Goal: Check status

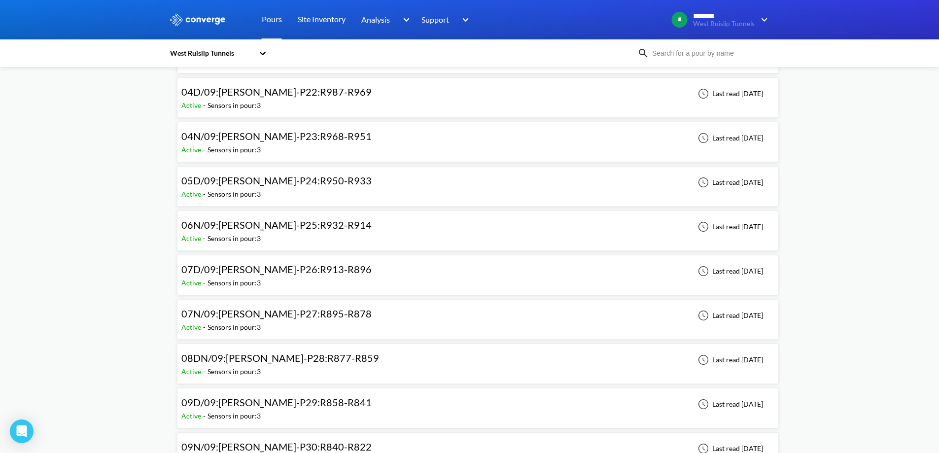
scroll to position [197, 0]
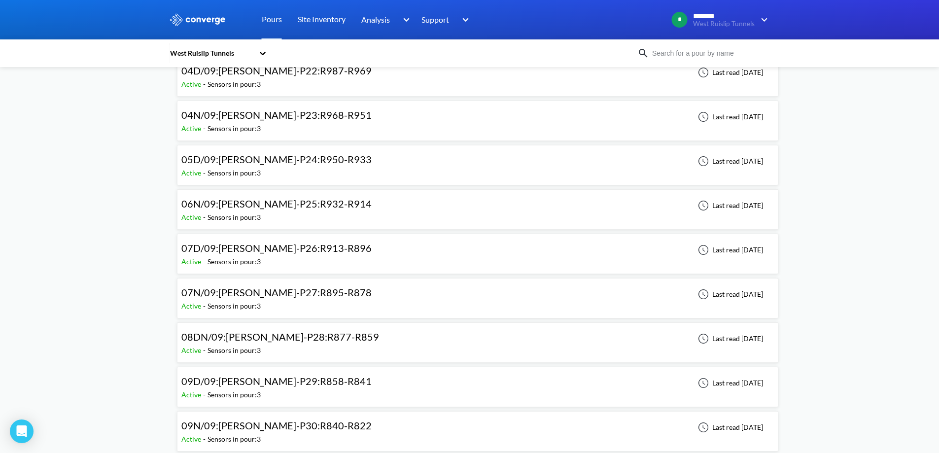
click at [263, 297] on span "07N/09:[PERSON_NAME]-P27:R895-R878" at bounding box center [276, 292] width 190 height 12
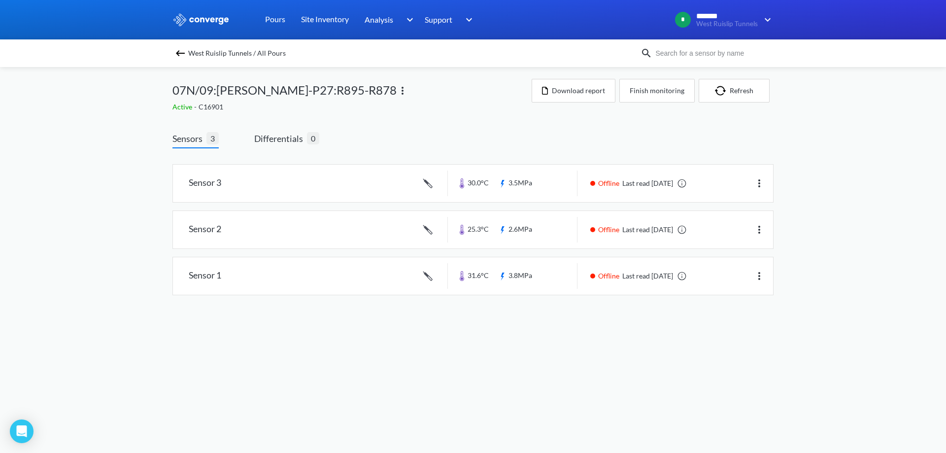
click at [181, 57] on img at bounding box center [180, 53] width 12 height 12
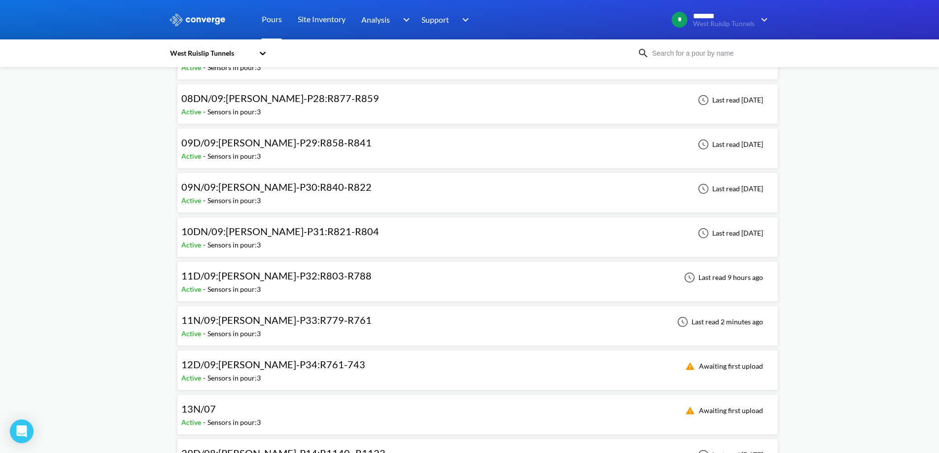
scroll to position [443, 0]
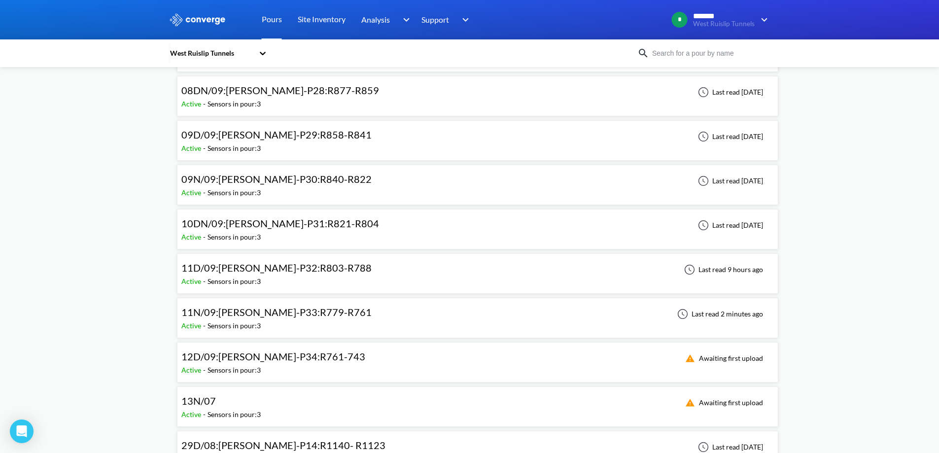
click at [249, 319] on div "11N/09:[PERSON_NAME]-P33:R779-R761" at bounding box center [276, 311] width 190 height 15
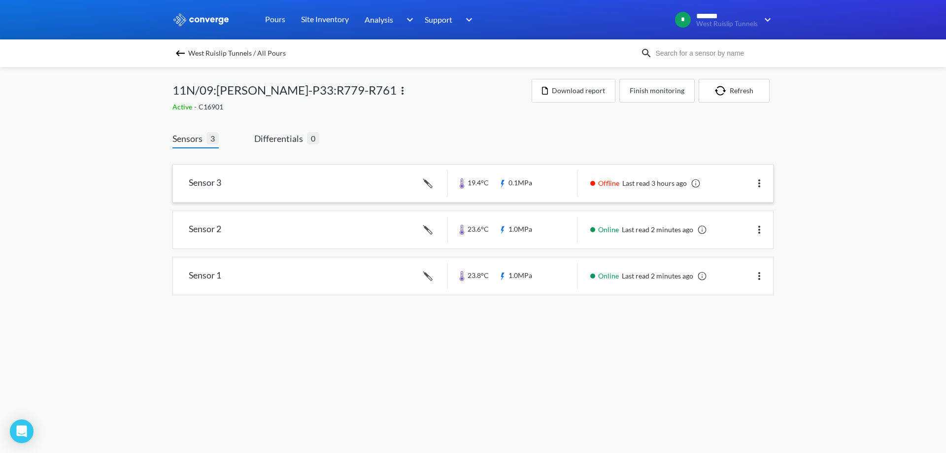
click at [559, 196] on link at bounding box center [473, 183] width 600 height 37
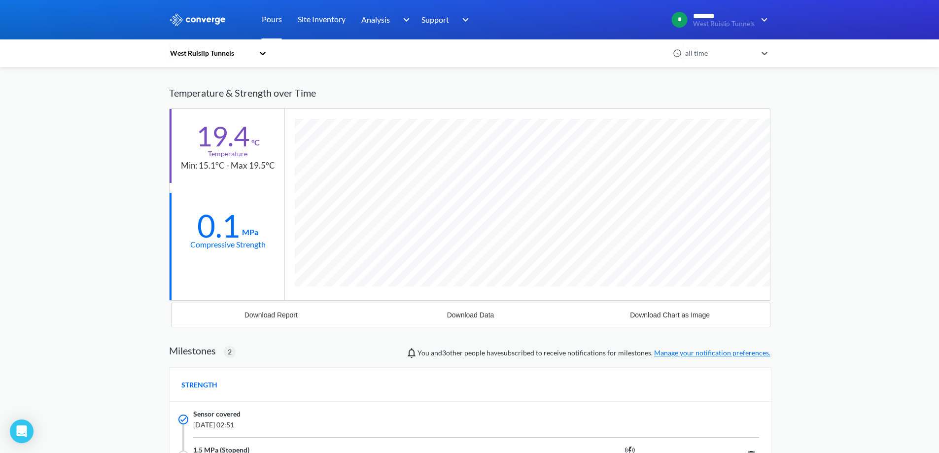
scroll to position [49, 0]
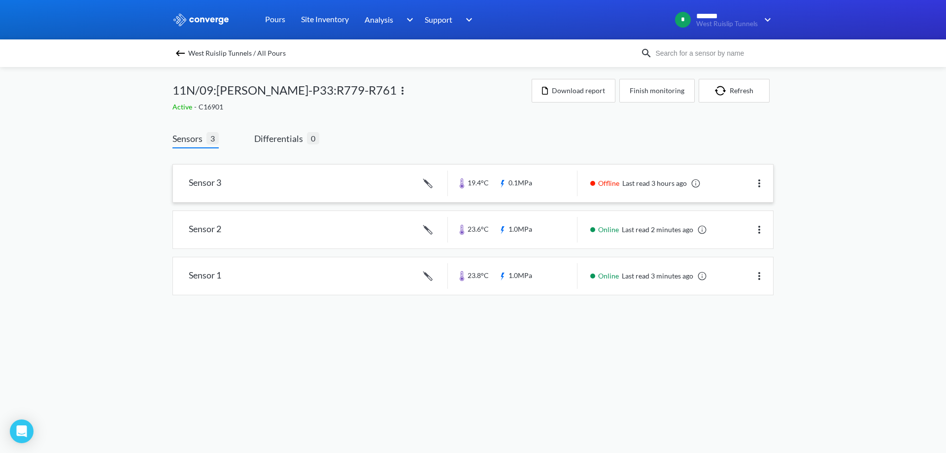
click at [369, 198] on link at bounding box center [473, 183] width 600 height 37
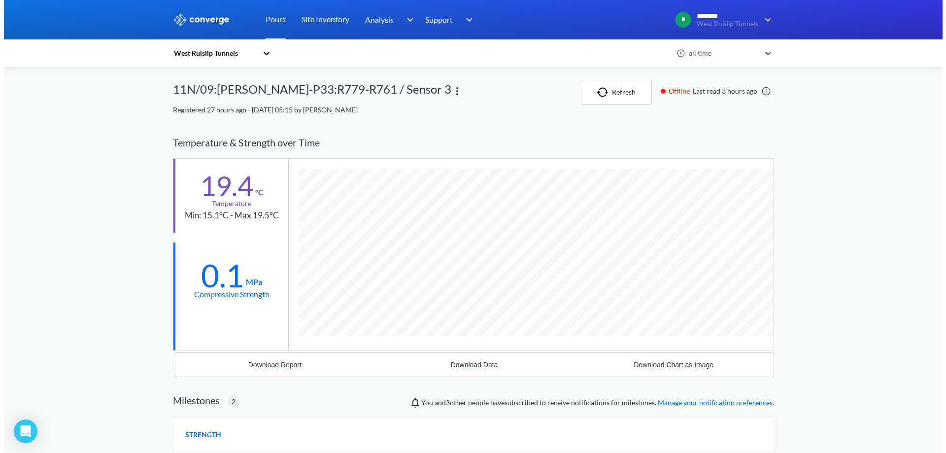
scroll to position [702, 601]
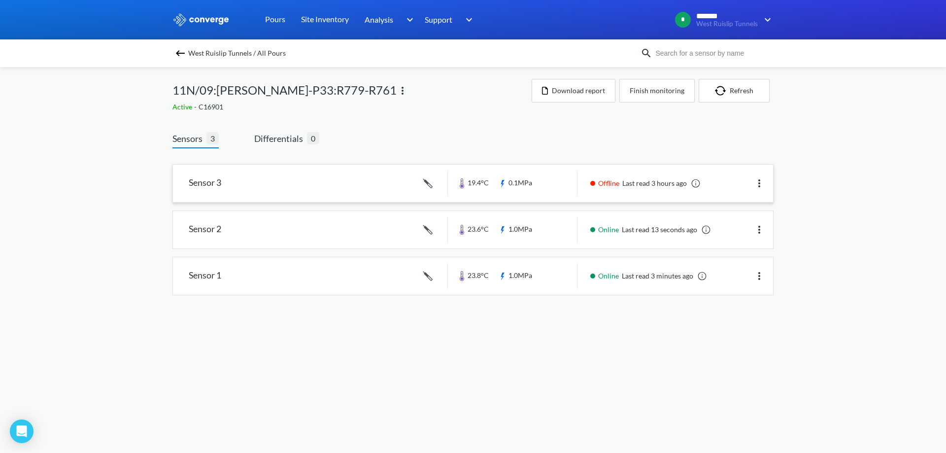
click at [382, 189] on link at bounding box center [473, 183] width 600 height 37
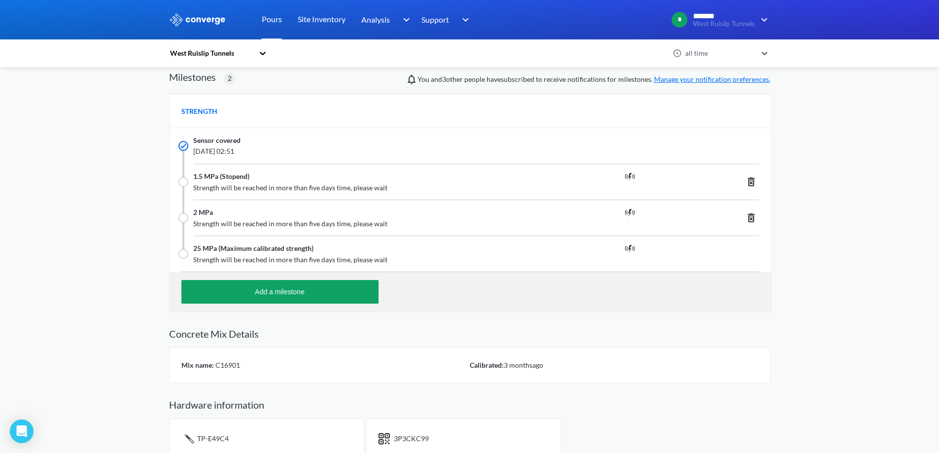
scroll to position [337, 0]
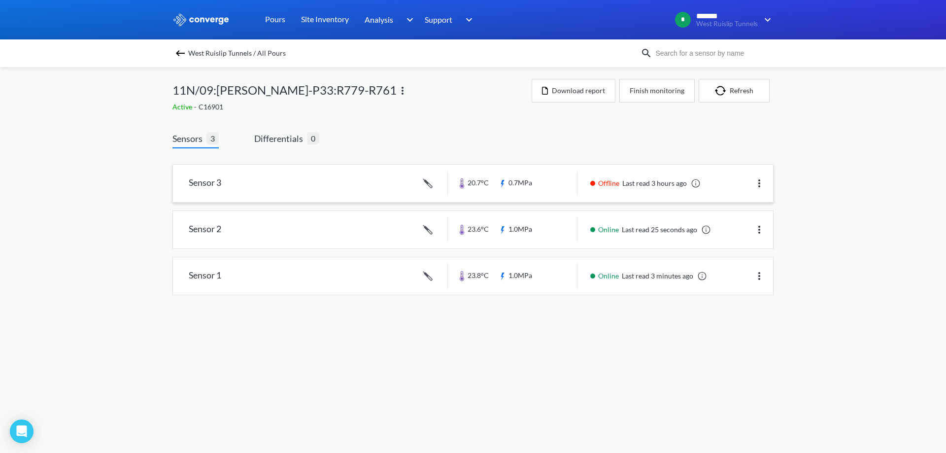
click at [587, 200] on link at bounding box center [473, 183] width 600 height 37
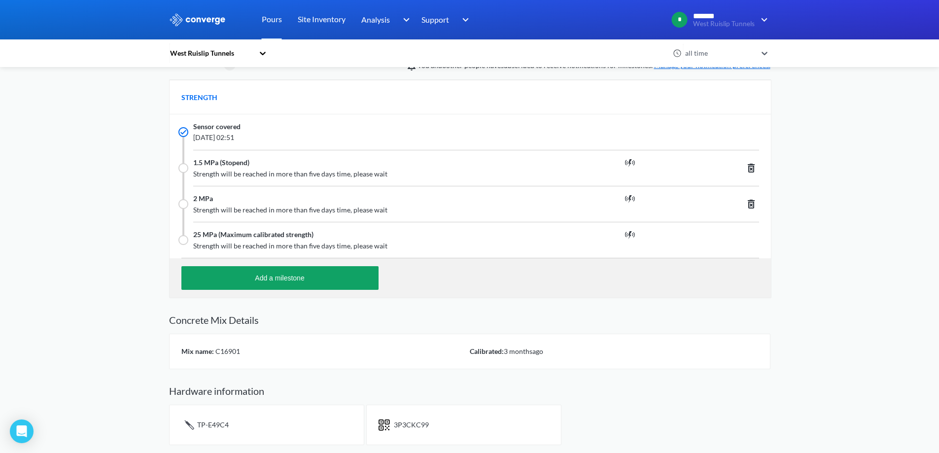
scroll to position [702, 601]
click at [422, 427] on span "3P3CKC99" at bounding box center [411, 424] width 35 height 8
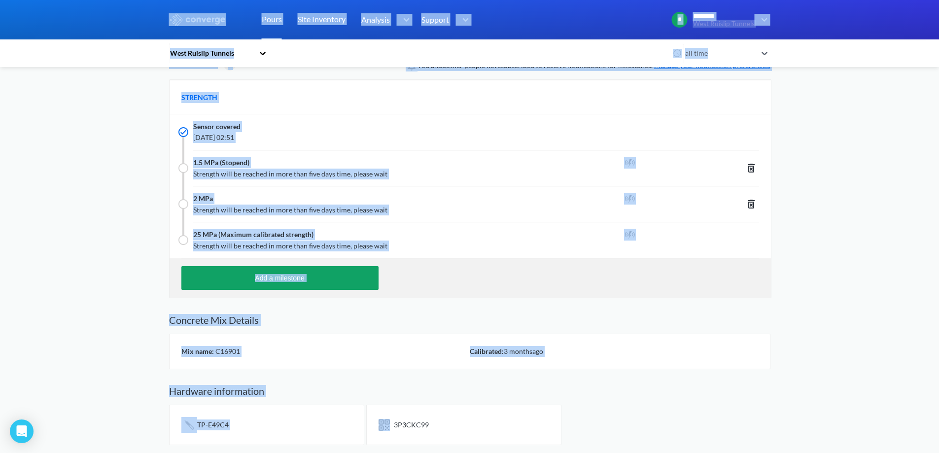
click at [422, 427] on span "3P3CKC99" at bounding box center [411, 424] width 35 height 8
click at [455, 407] on div "3P3CKC99" at bounding box center [463, 425] width 195 height 40
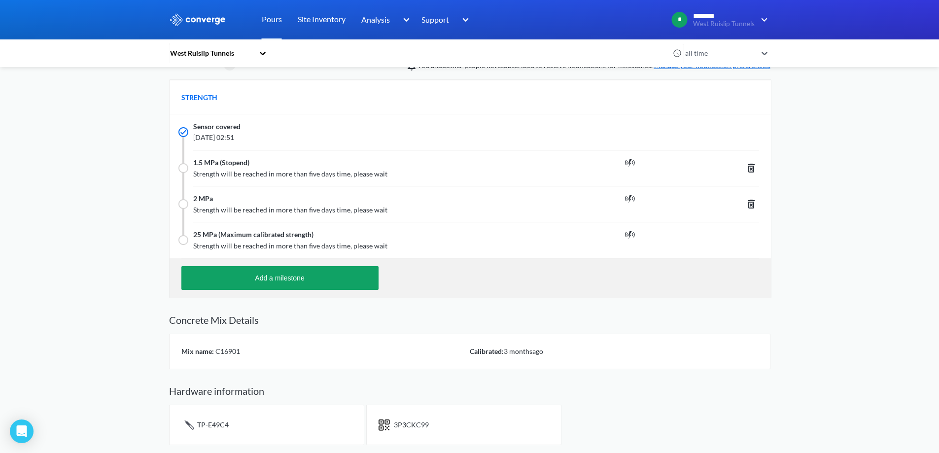
drag, startPoint x: 433, startPoint y: 389, endPoint x: 450, endPoint y: 417, distance: 32.7
click at [450, 417] on div "3P3CKC99" at bounding box center [463, 425] width 195 height 40
click at [412, 430] on div "3P3CKC99" at bounding box center [411, 424] width 35 height 11
click at [406, 429] on div at bounding box center [406, 429] width 0 height 0
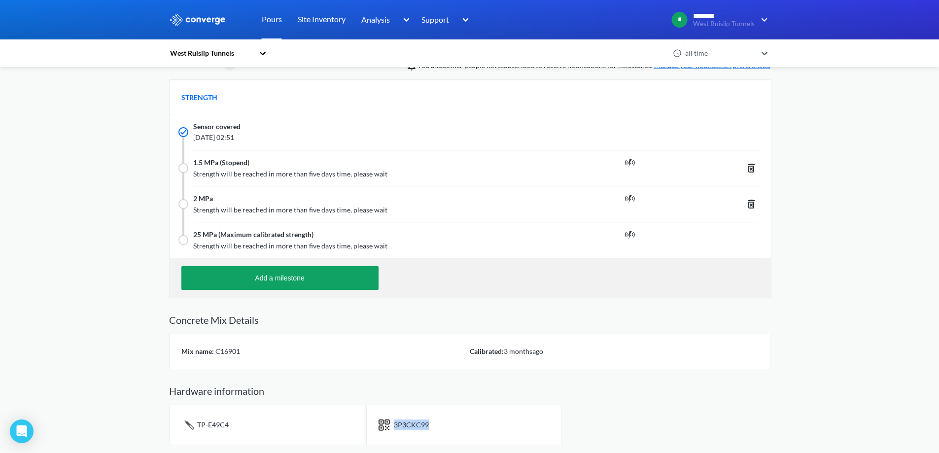
click at [431, 414] on div "3P3CKC99" at bounding box center [463, 425] width 195 height 40
click at [496, 420] on div "3P3CKC99" at bounding box center [463, 425] width 195 height 40
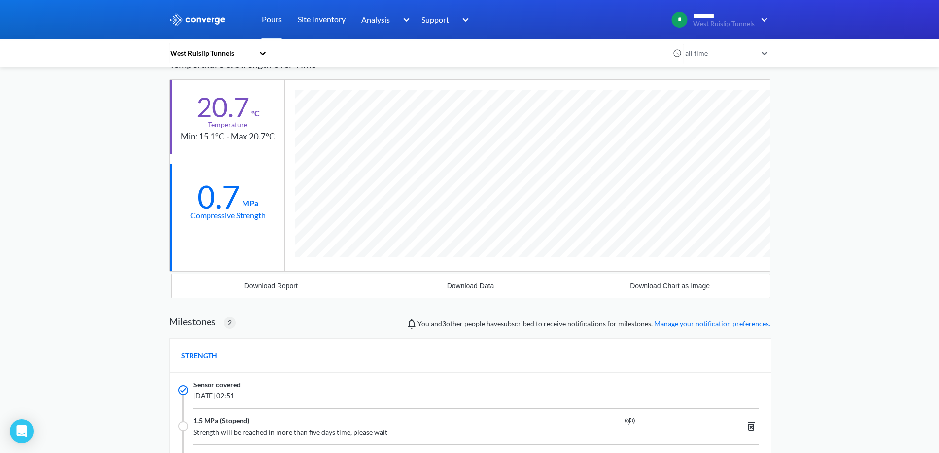
scroll to position [0, 0]
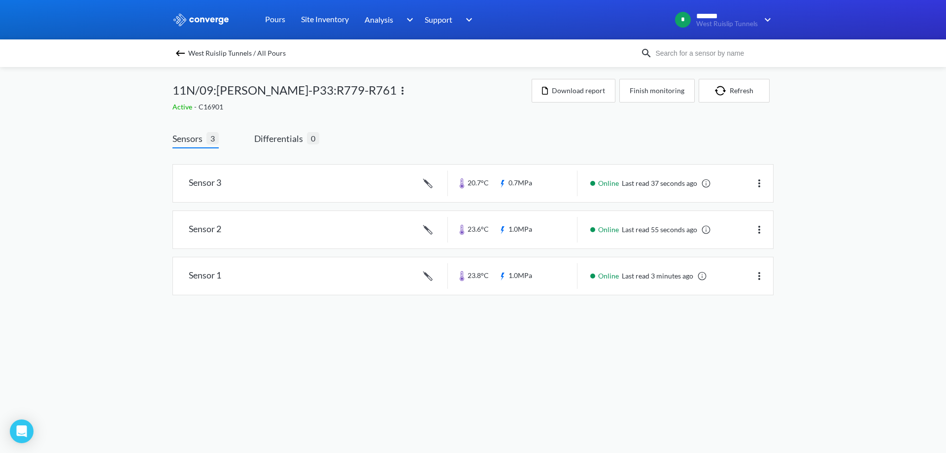
click at [551, 442] on body "Sorry, this feature is not available in the demo OK MENU West Ruislip Tunnels P…" at bounding box center [473, 226] width 946 height 453
click at [314, 185] on link at bounding box center [473, 183] width 600 height 37
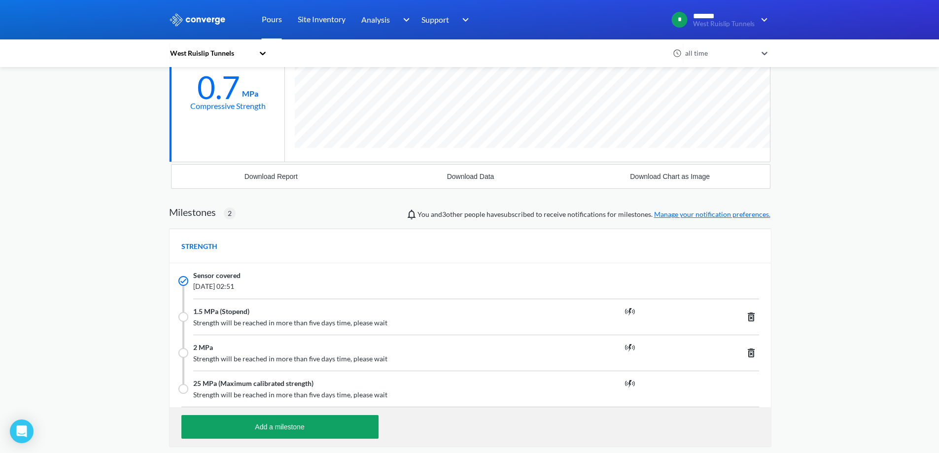
scroll to position [189, 0]
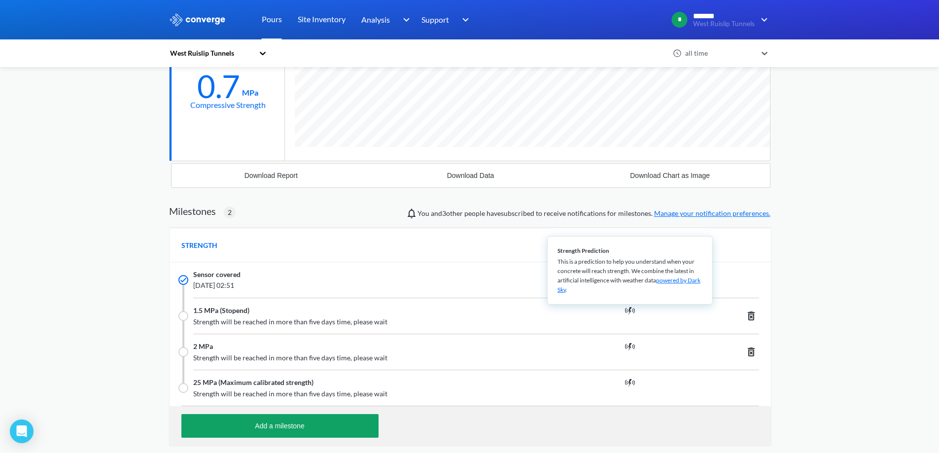
click at [634, 310] on img at bounding box center [630, 310] width 12 height 12
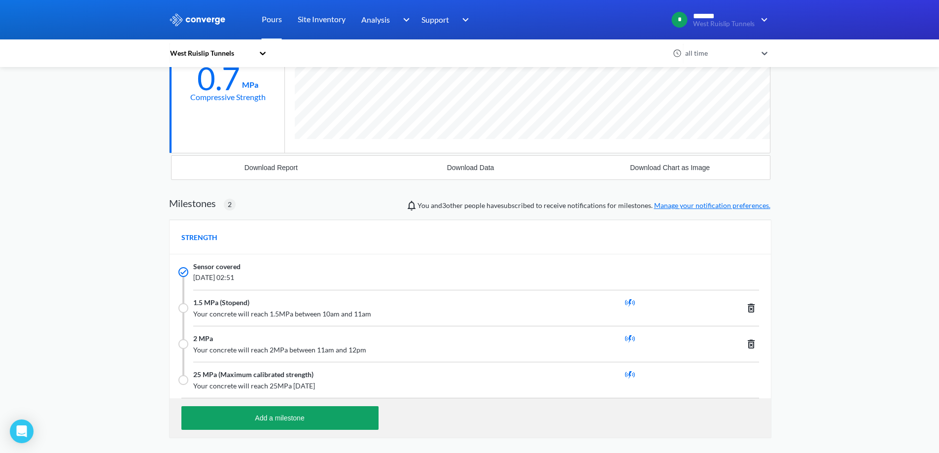
scroll to position [702, 601]
drag, startPoint x: 371, startPoint y: 313, endPoint x: 187, endPoint y: 275, distance: 188.2
click at [187, 275] on div "Sensor covered September 12th 2025, 02:51 1.5 MPa (Stopend) Strength Prediction…" at bounding box center [469, 325] width 601 height 143
click at [401, 244] on div "STRENGTH" at bounding box center [469, 237] width 601 height 34
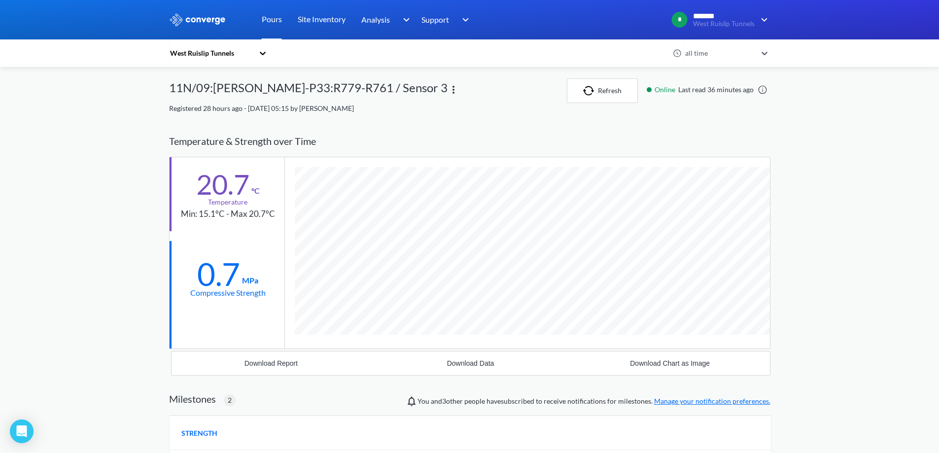
scroll to position [0, 0]
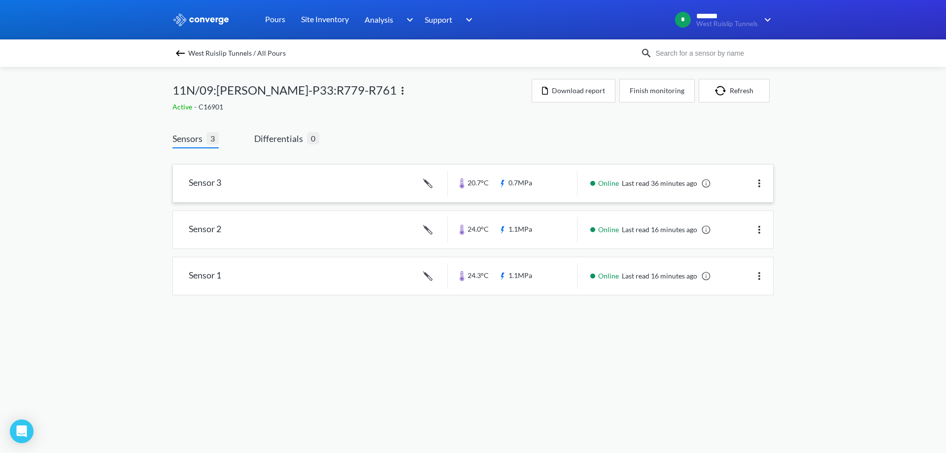
click at [574, 192] on link at bounding box center [473, 183] width 600 height 37
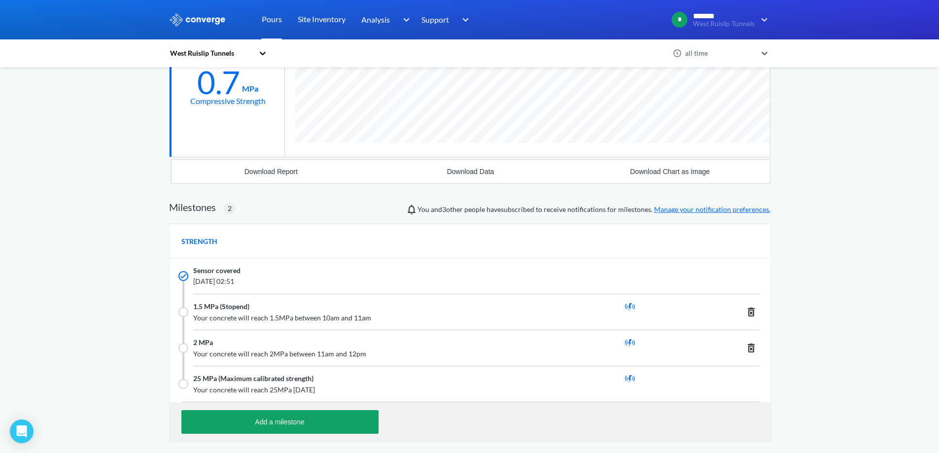
scroll to position [296, 0]
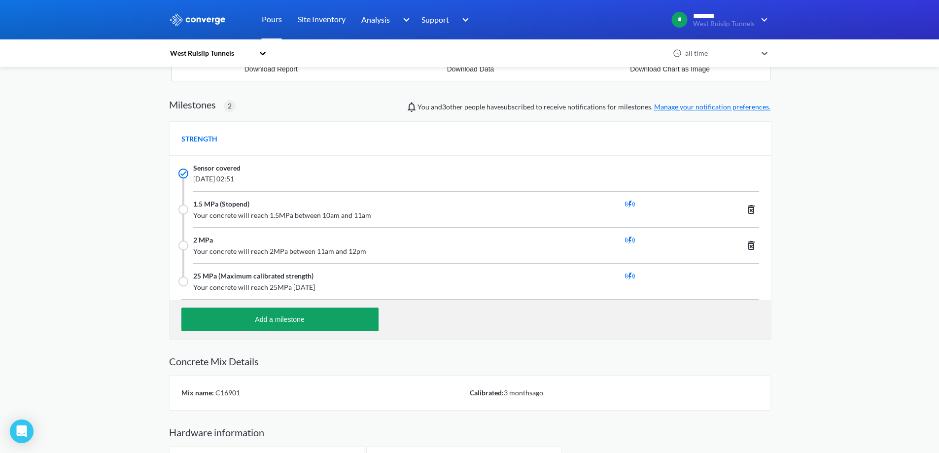
drag, startPoint x: 344, startPoint y: 142, endPoint x: 339, endPoint y: 155, distance: 13.1
click at [344, 142] on div "STRENGTH" at bounding box center [469, 138] width 601 height 34
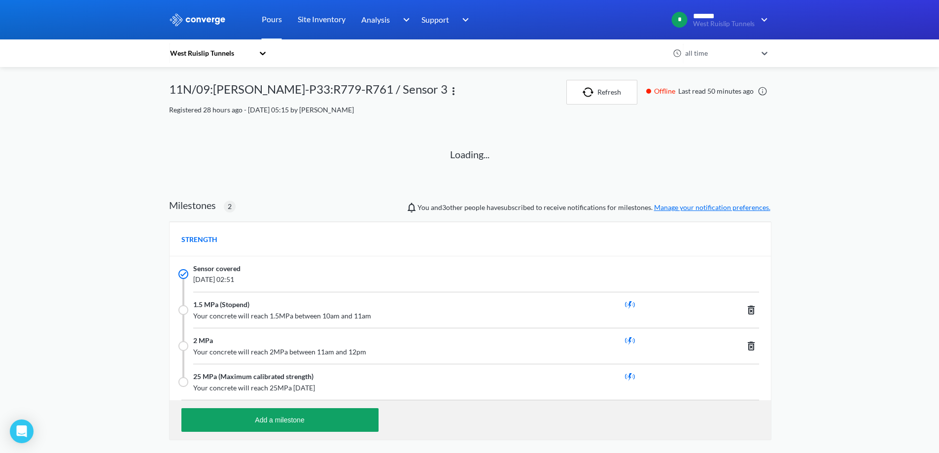
click at [340, 315] on span "Your concrete will reach 1.5MPa between 10am and 11am" at bounding box center [416, 315] width 446 height 11
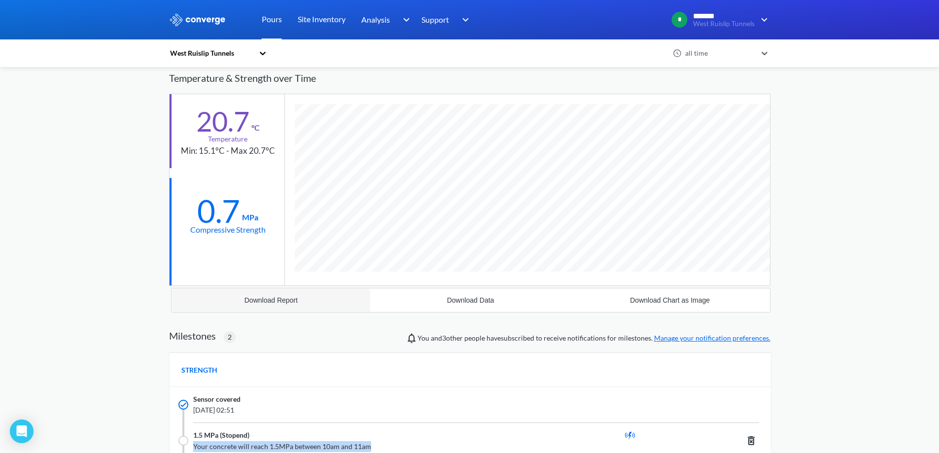
scroll to position [197, 0]
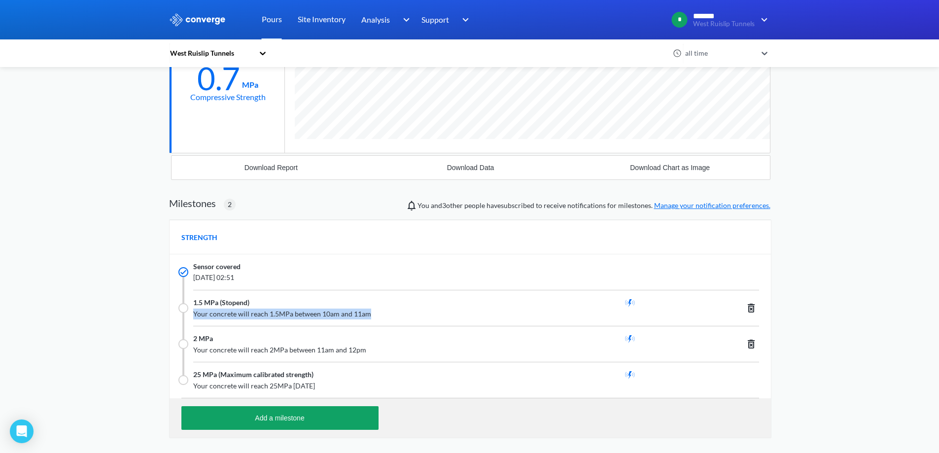
click at [342, 314] on span "Your concrete will reach 1.5MPa between 10am and 11am" at bounding box center [416, 313] width 446 height 11
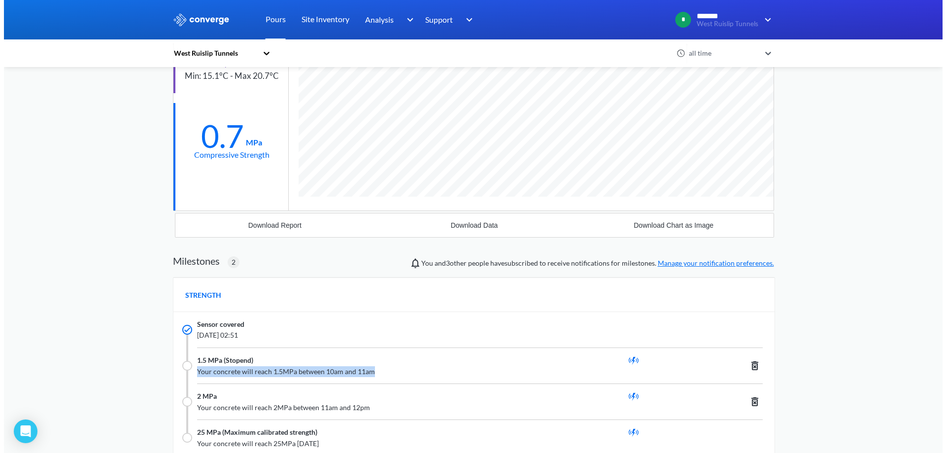
scroll to position [0, 0]
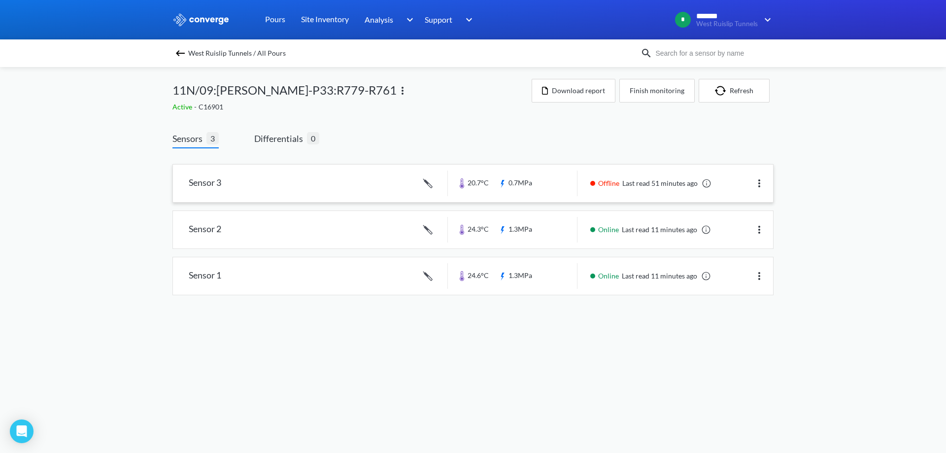
click at [562, 185] on link at bounding box center [473, 183] width 600 height 37
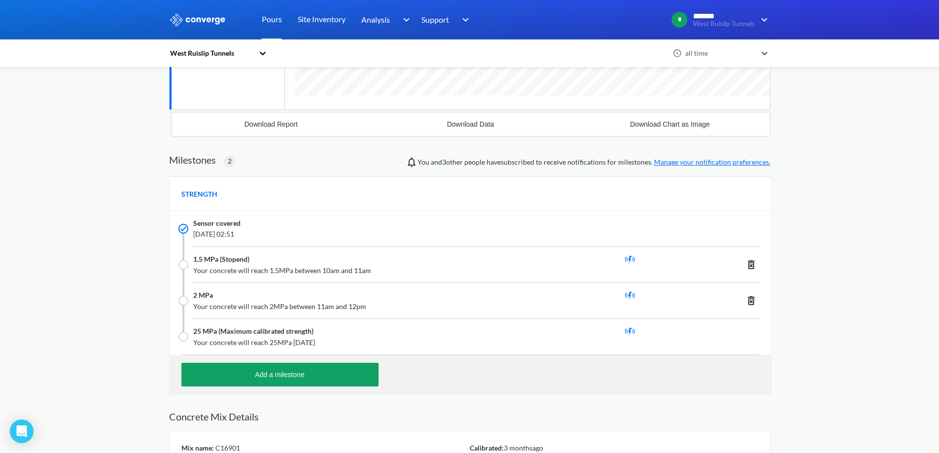
scroll to position [702, 601]
click at [312, 269] on span "Your concrete will reach 1.5MPa between 10am and 11am" at bounding box center [416, 270] width 446 height 11
click at [298, 237] on span "[DATE] 02:51" at bounding box center [416, 234] width 446 height 11
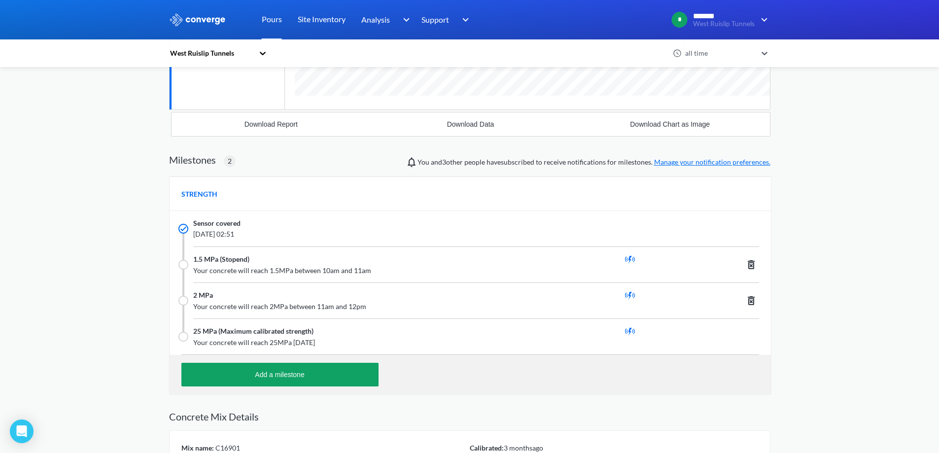
click at [308, 272] on span "Your concrete will reach 1.5MPa between 10am and 11am" at bounding box center [416, 270] width 446 height 11
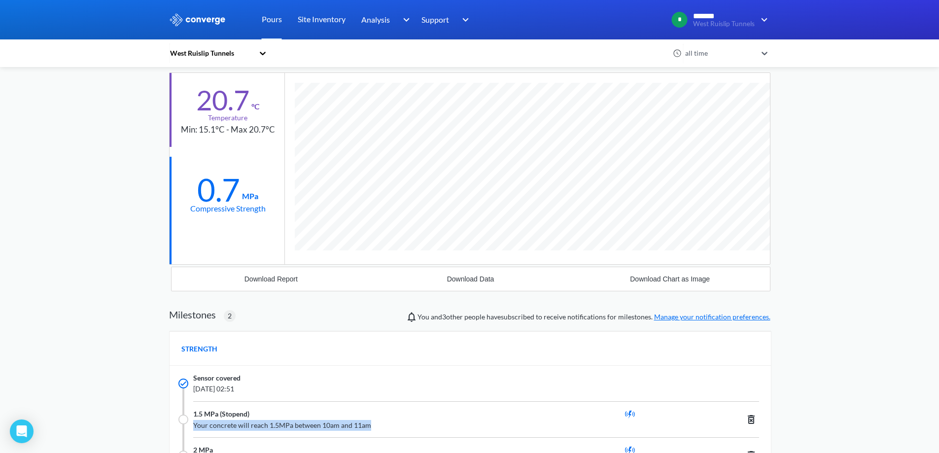
scroll to position [246, 0]
